Goal: Use online tool/utility: Utilize a website feature to perform a specific function

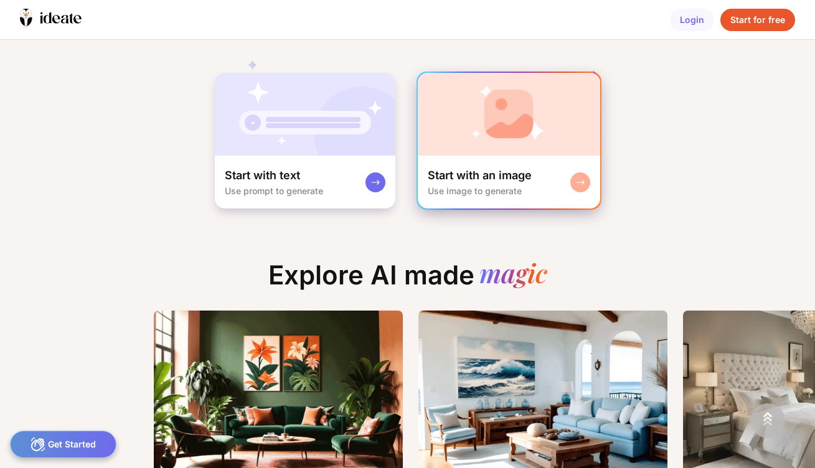
click at [540, 161] on div "Start with an image Use image to generate" at bounding box center [509, 182] width 182 height 53
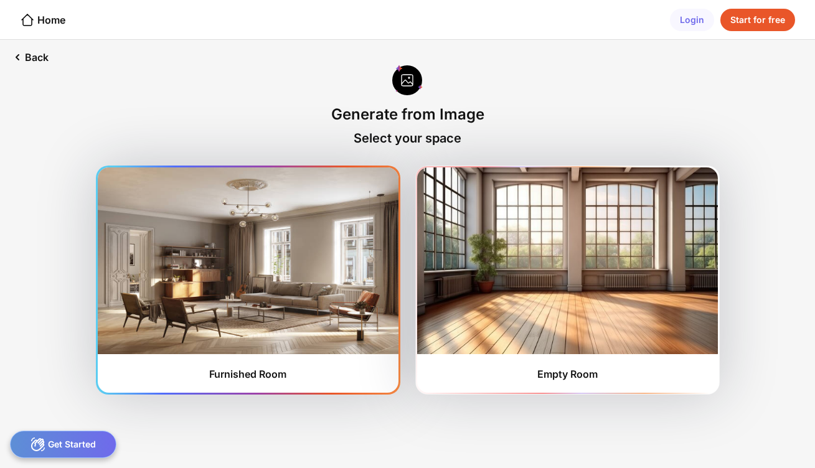
click at [296, 292] on img at bounding box center [248, 260] width 301 height 187
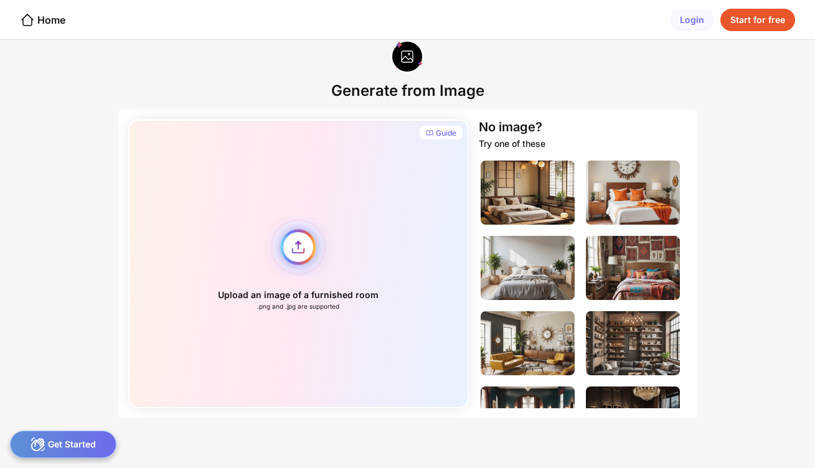
click at [299, 244] on div "Upload an image of a furnished room .png and .jpg are supported" at bounding box center [298, 263] width 341 height 289
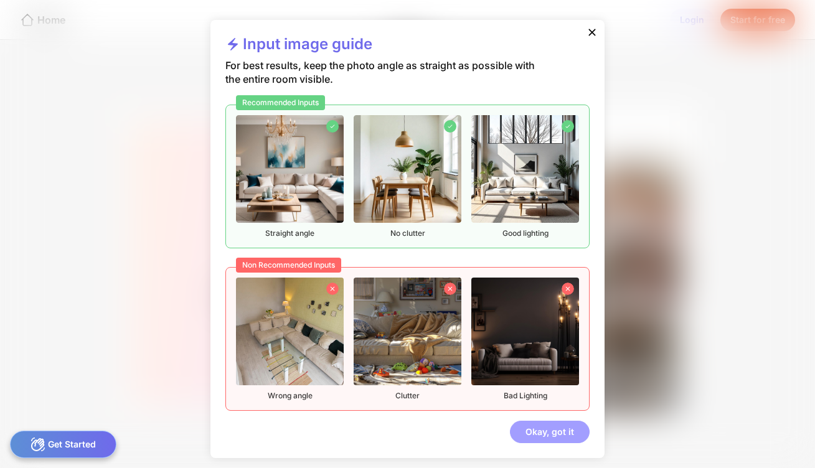
click at [544, 433] on div "Okay, got it" at bounding box center [550, 432] width 80 height 22
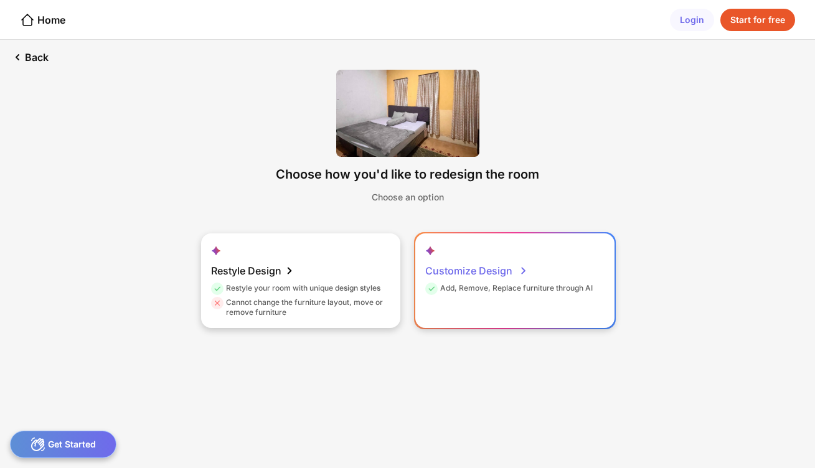
click at [474, 275] on div "Customize Design" at bounding box center [476, 270] width 103 height 25
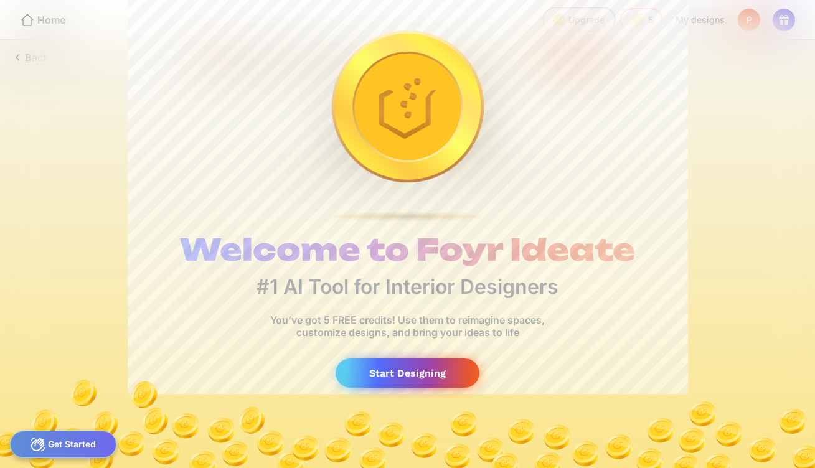
click at [413, 373] on div "Start Designing" at bounding box center [407, 372] width 144 height 29
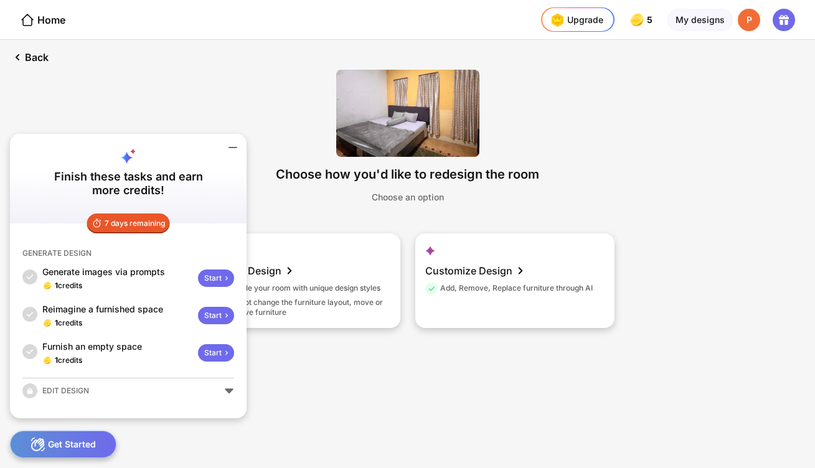
click at [233, 146] on icon at bounding box center [232, 147] width 15 height 15
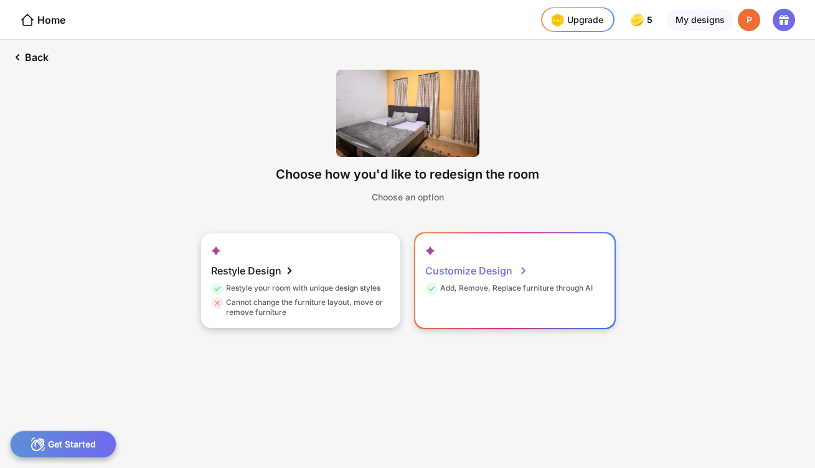
click at [482, 268] on div "Customize Design" at bounding box center [476, 270] width 103 height 25
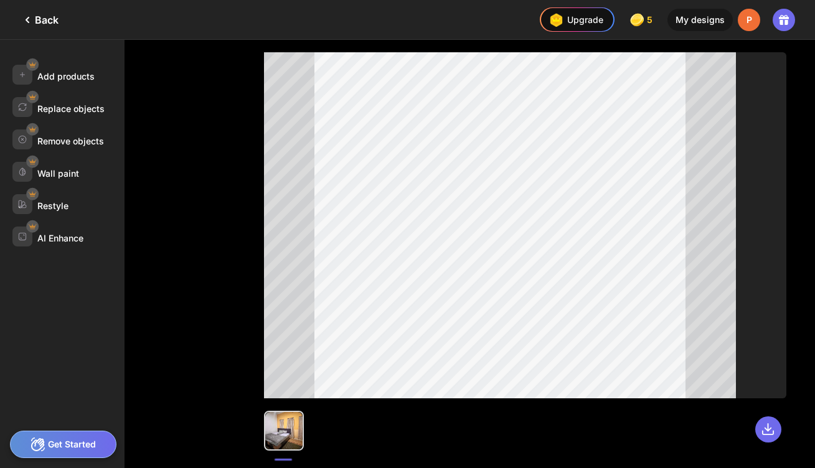
click at [279, 443] on div at bounding box center [283, 430] width 37 height 37
click at [708, 22] on div "My designs" at bounding box center [699, 20] width 65 height 22
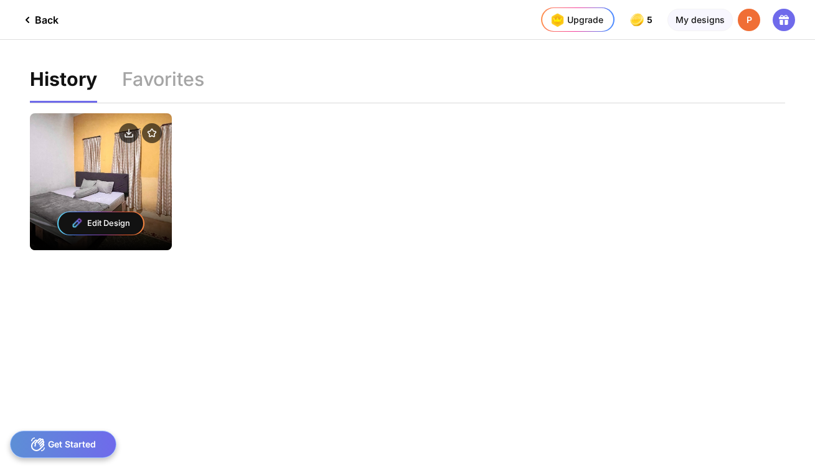
click at [167, 135] on div at bounding box center [101, 134] width 142 height 42
click at [50, 172] on div "Edit Design" at bounding box center [101, 181] width 142 height 137
click at [90, 218] on div "Edit Design" at bounding box center [101, 223] width 85 height 22
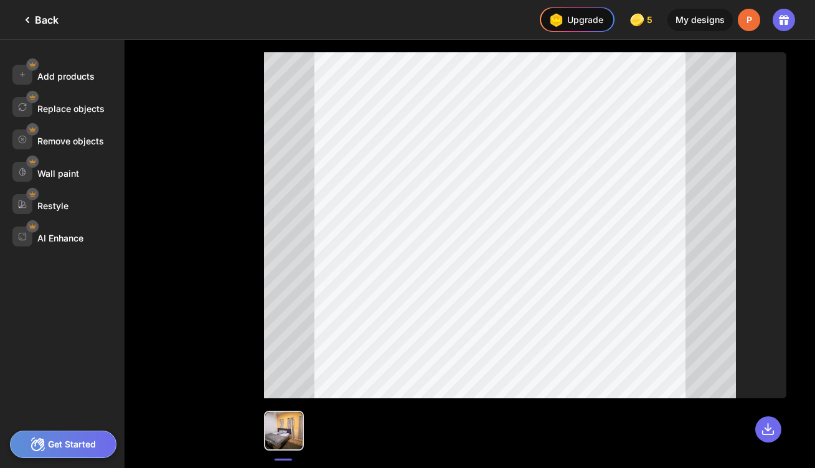
click at [96, 445] on div "Get Started" at bounding box center [63, 444] width 106 height 27
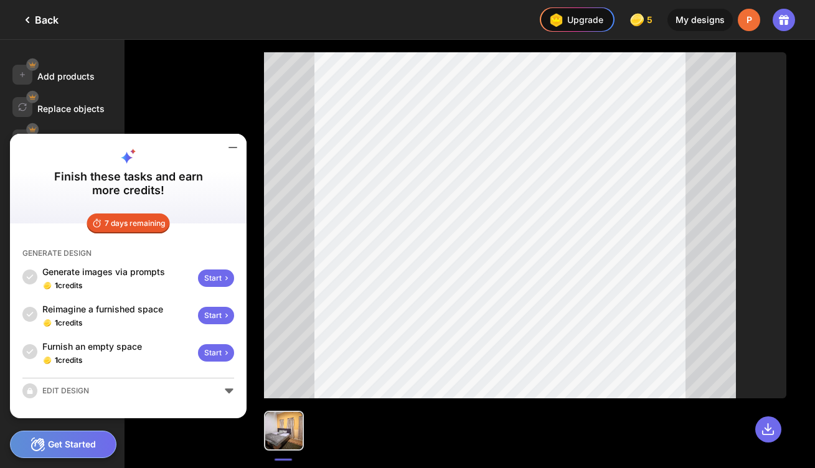
click at [239, 143] on icon at bounding box center [232, 147] width 15 height 15
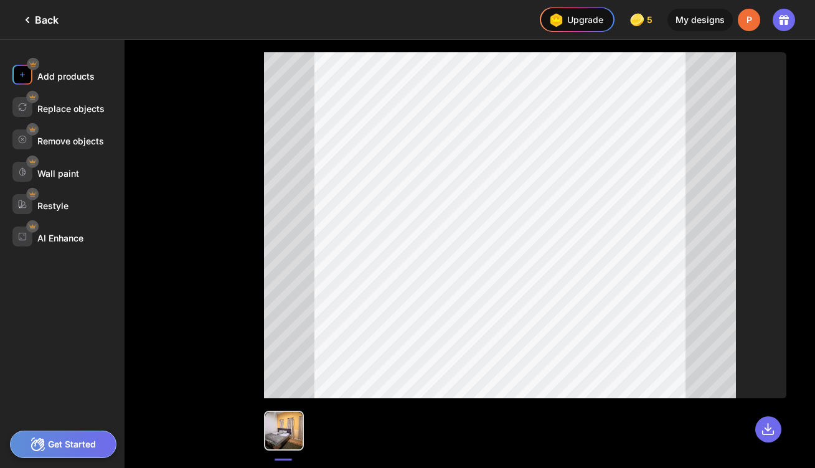
click at [24, 68] on div at bounding box center [22, 75] width 20 height 20
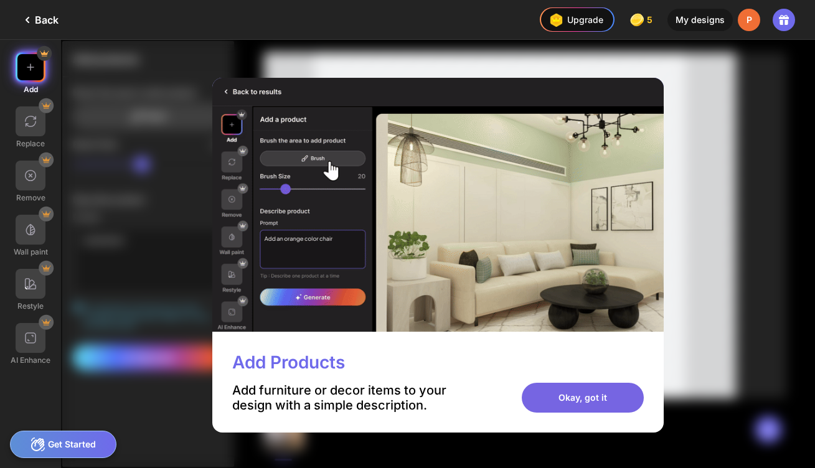
click at [602, 398] on div "Okay, got it" at bounding box center [583, 398] width 122 height 30
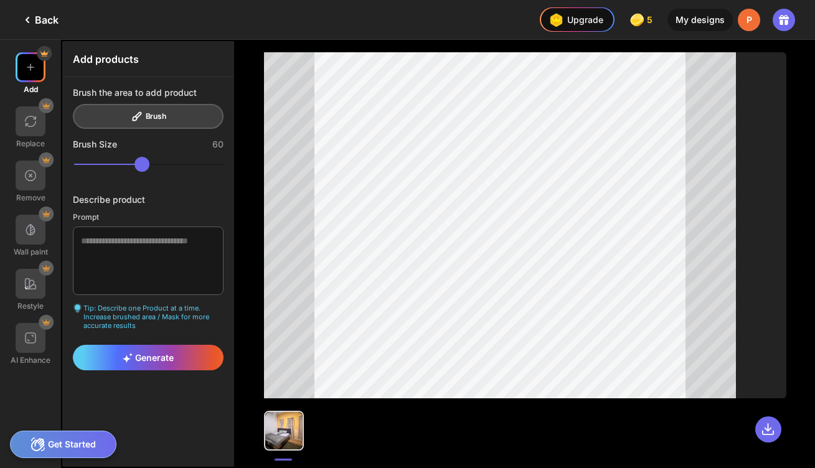
click at [28, 24] on icon at bounding box center [27, 19] width 15 height 15
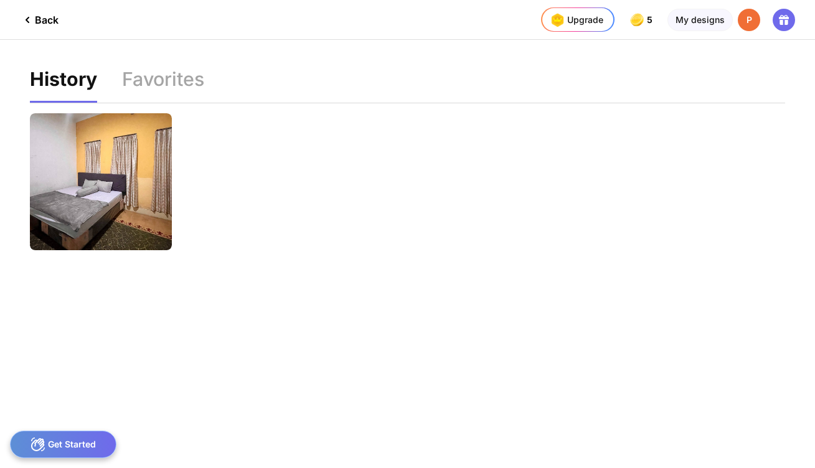
click at [28, 24] on icon at bounding box center [27, 19] width 15 height 15
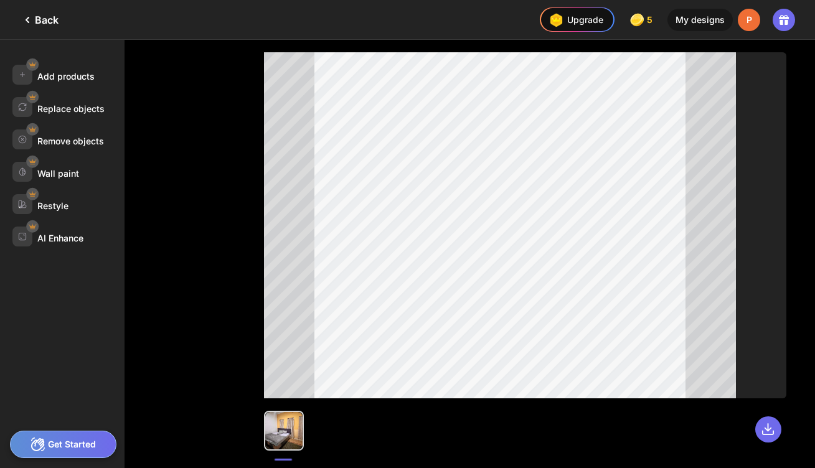
click at [28, 24] on icon at bounding box center [27, 19] width 15 height 15
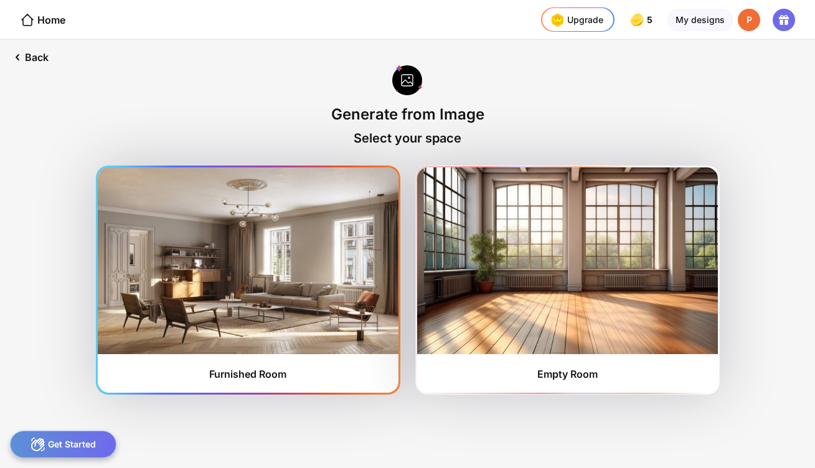
click at [291, 261] on img at bounding box center [248, 260] width 301 height 187
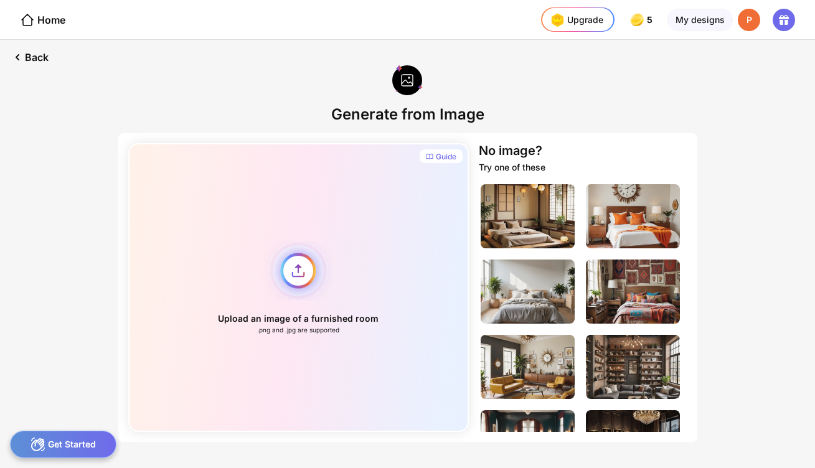
click at [303, 270] on div "Upload an image of a furnished room .png and .jpg are supported" at bounding box center [298, 287] width 341 height 289
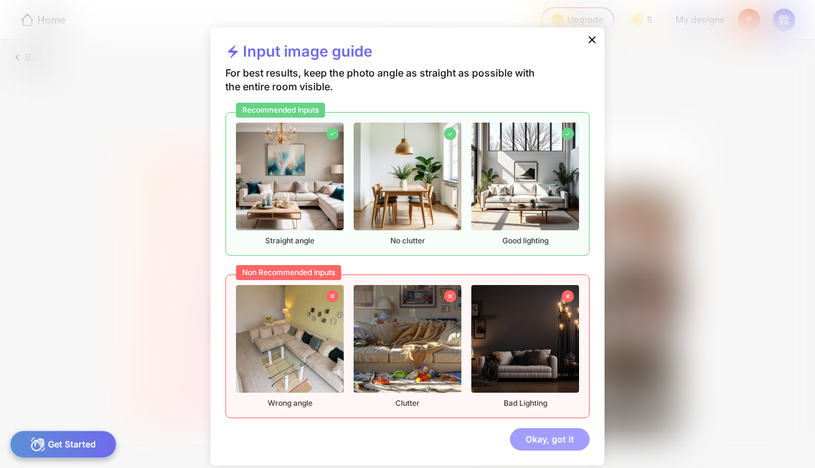
click at [544, 444] on div "Okay, got it" at bounding box center [550, 439] width 80 height 22
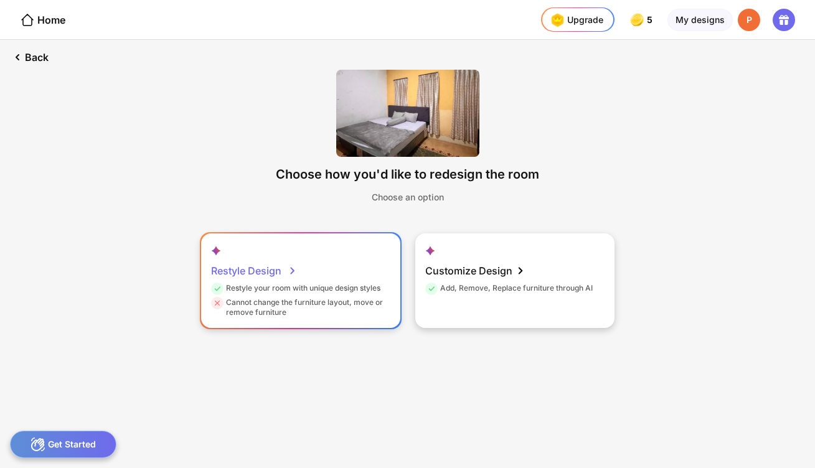
click at [256, 274] on div "Restyle Design" at bounding box center [254, 270] width 87 height 25
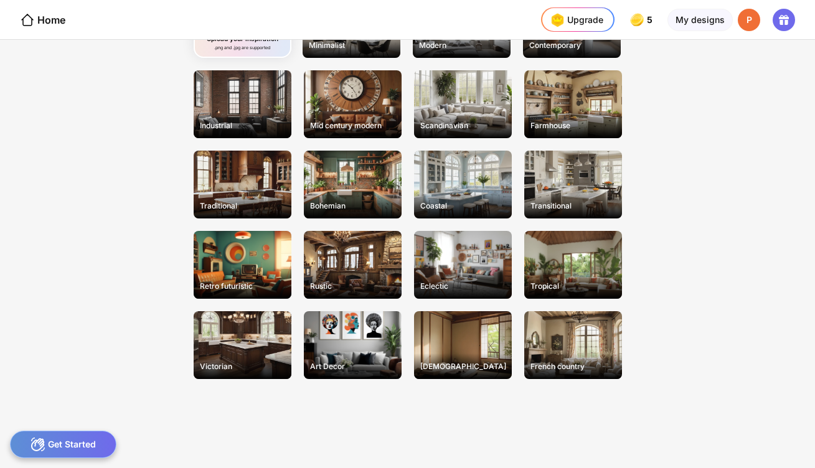
scroll to position [118, 0]
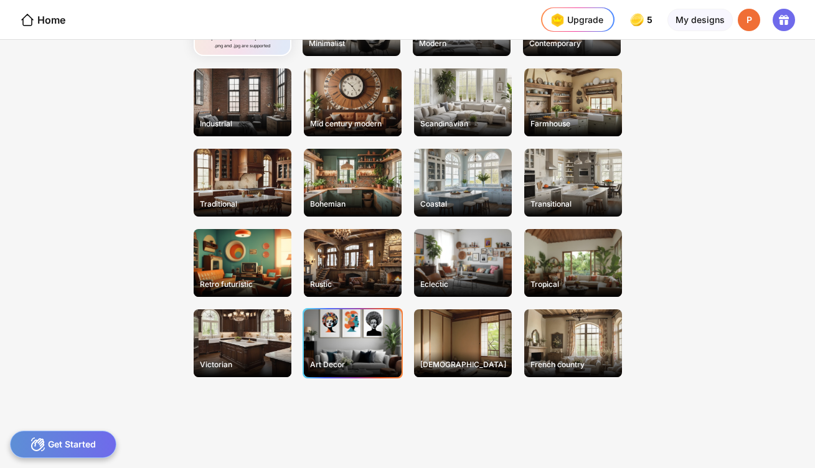
click at [340, 365] on div "Art Decor" at bounding box center [352, 364] width 95 height 19
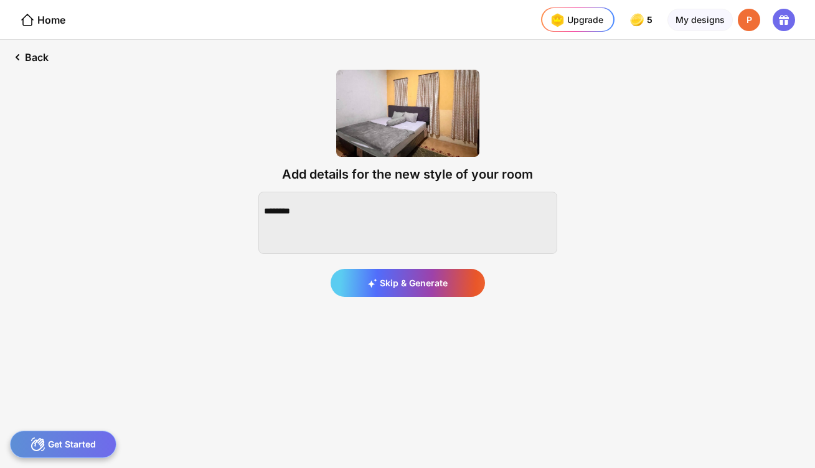
scroll to position [0, 0]
click at [370, 228] on textarea at bounding box center [407, 223] width 299 height 62
click at [372, 202] on textarea at bounding box center [407, 223] width 299 height 62
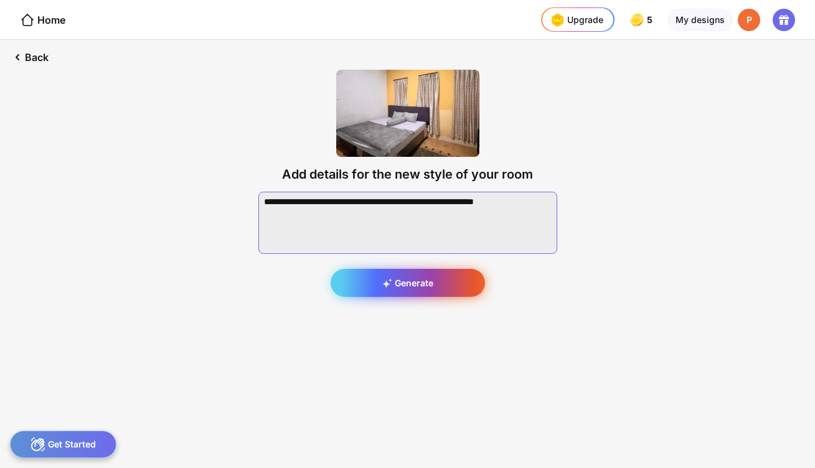
type textarea "**********"
click at [420, 289] on div "Generate" at bounding box center [407, 283] width 154 height 28
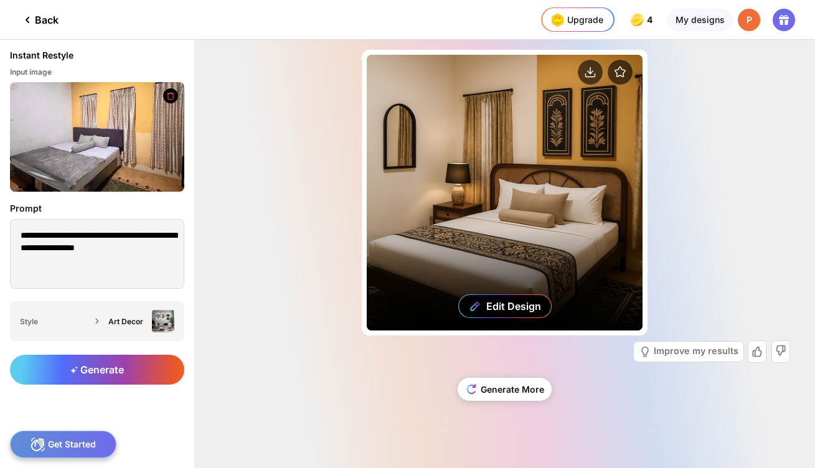
click at [564, 119] on div "Edit Design" at bounding box center [505, 193] width 276 height 276
